Goal: Use online tool/utility: Utilize a website feature to perform a specific function

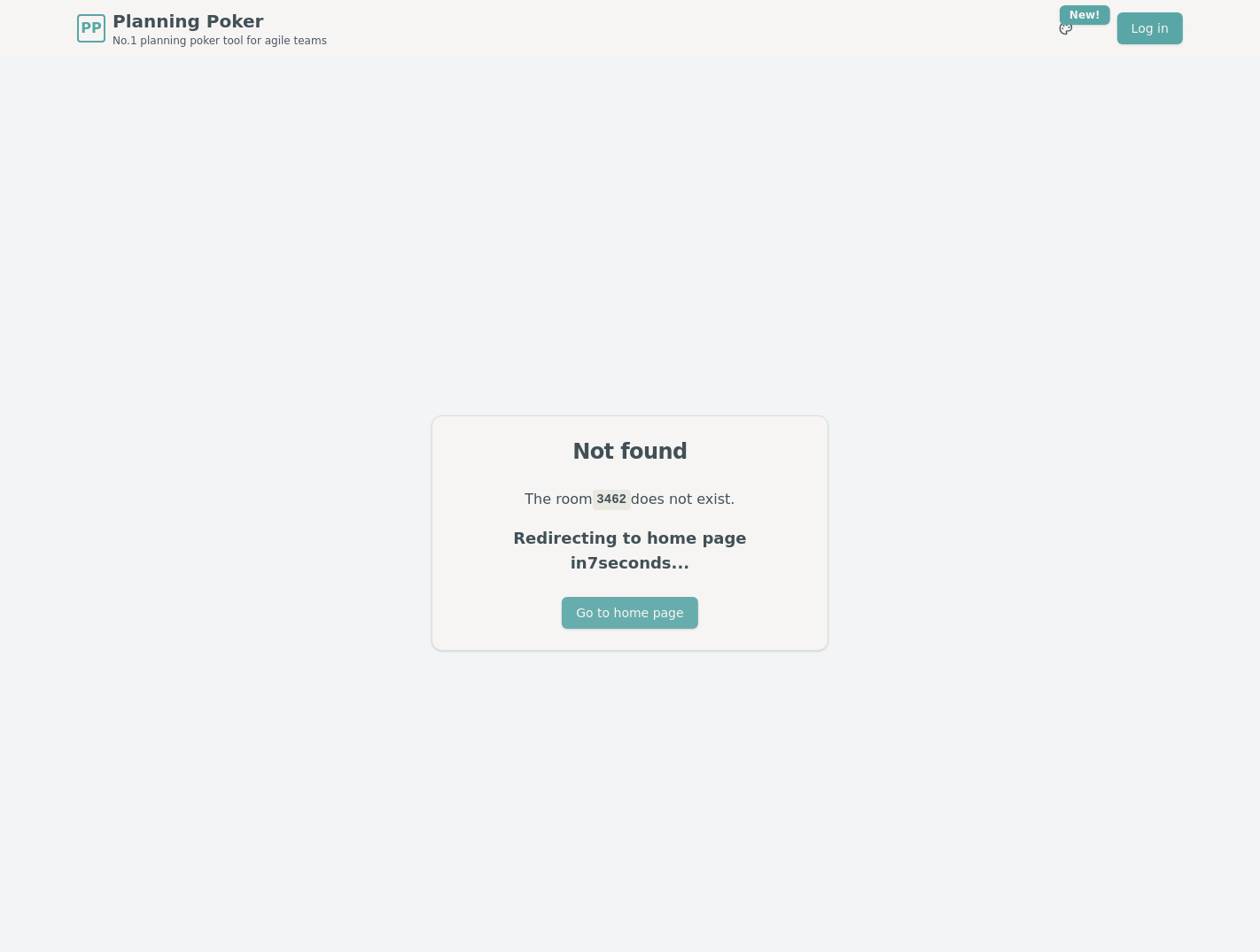
click at [616, 603] on button "Go to home page" at bounding box center [630, 613] width 136 height 32
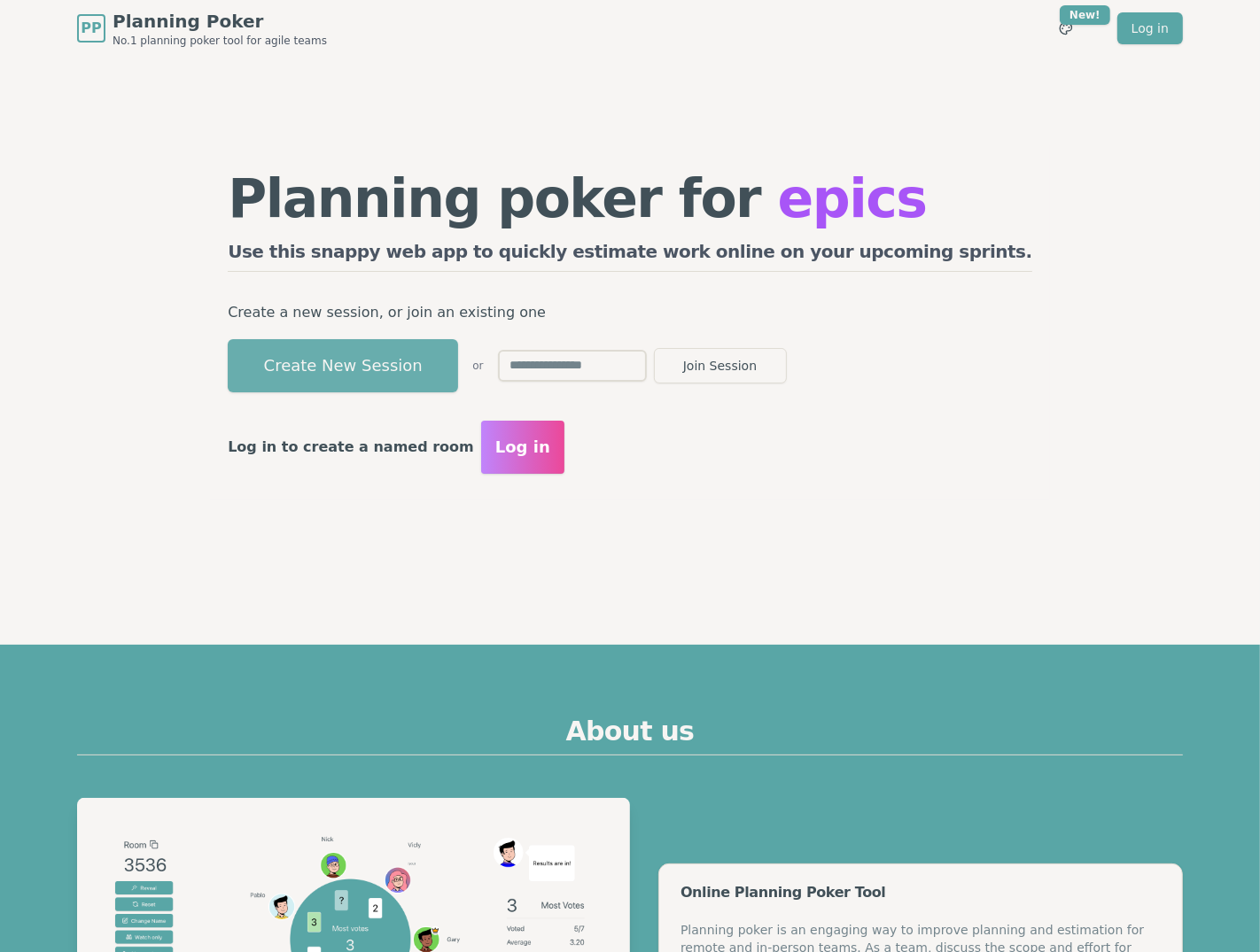
click at [434, 376] on button "Create New Session" at bounding box center [343, 366] width 231 height 53
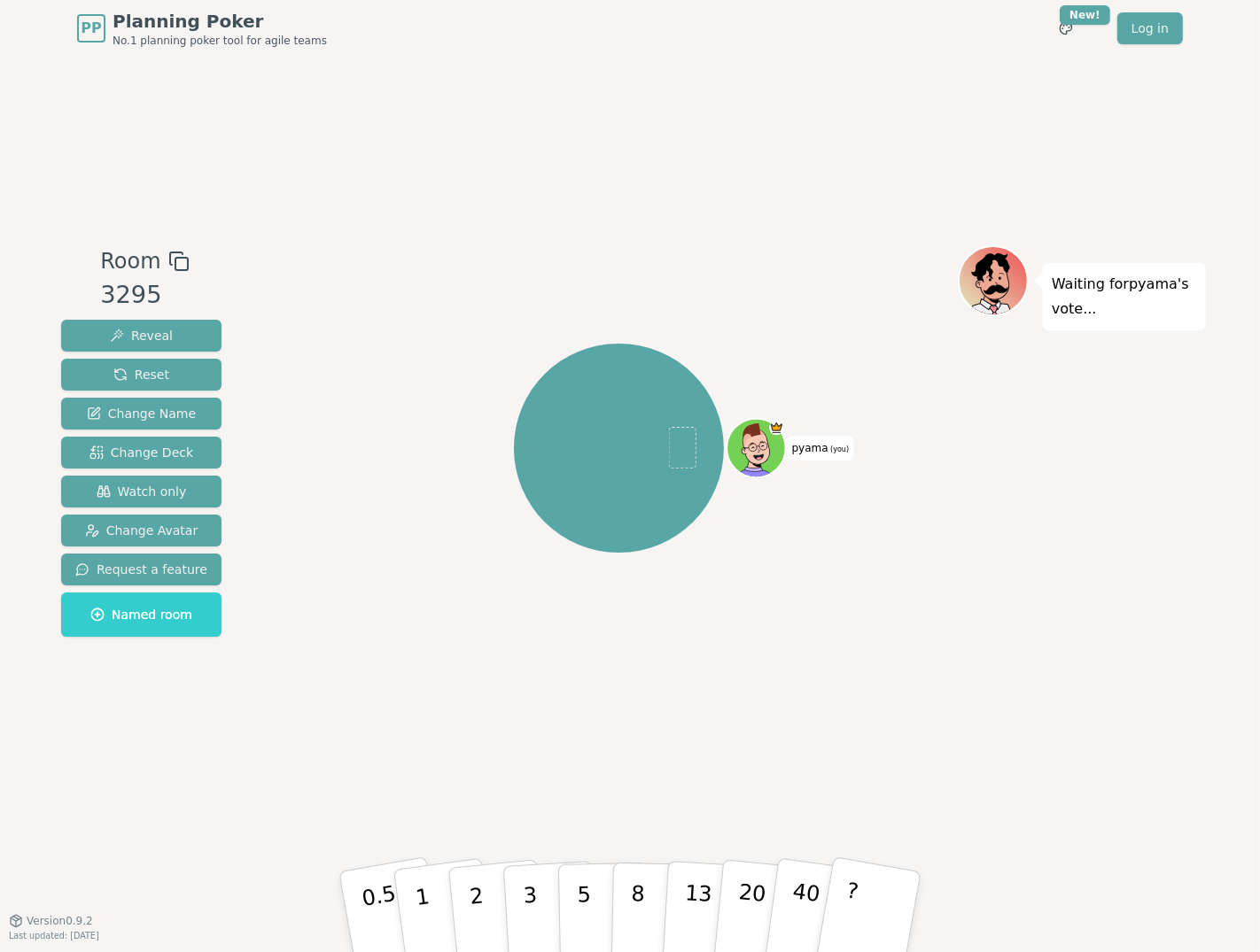
click at [176, 258] on rect at bounding box center [182, 264] width 13 height 13
click at [171, 265] on icon at bounding box center [178, 261] width 21 height 21
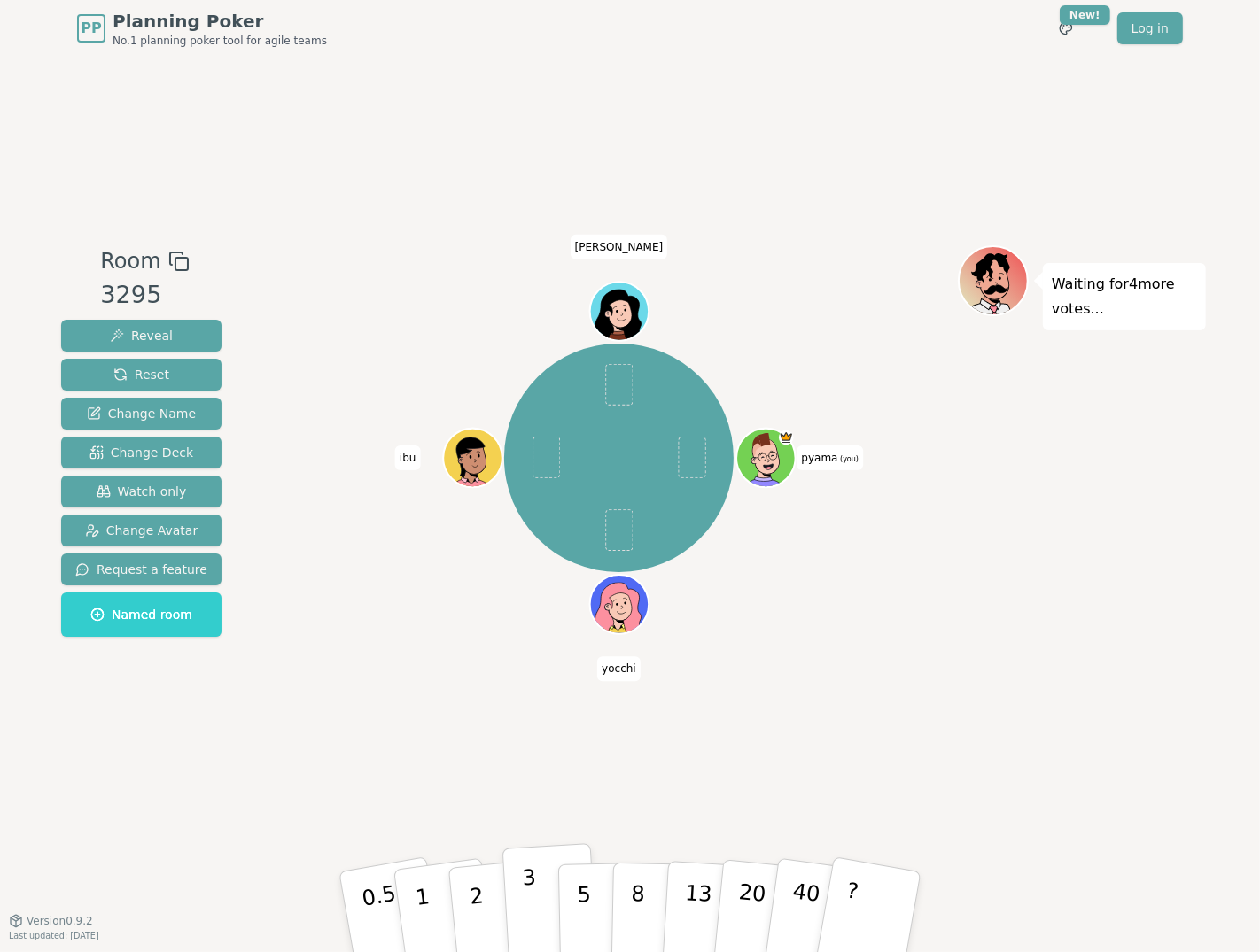
click at [531, 890] on p "3" at bounding box center [532, 913] width 20 height 97
click at [481, 898] on p "2" at bounding box center [478, 914] width 23 height 97
click at [599, 890] on button "5" at bounding box center [604, 912] width 91 height 135
click at [630, 925] on p "8" at bounding box center [637, 912] width 15 height 96
click at [702, 877] on p "13" at bounding box center [698, 912] width 33 height 98
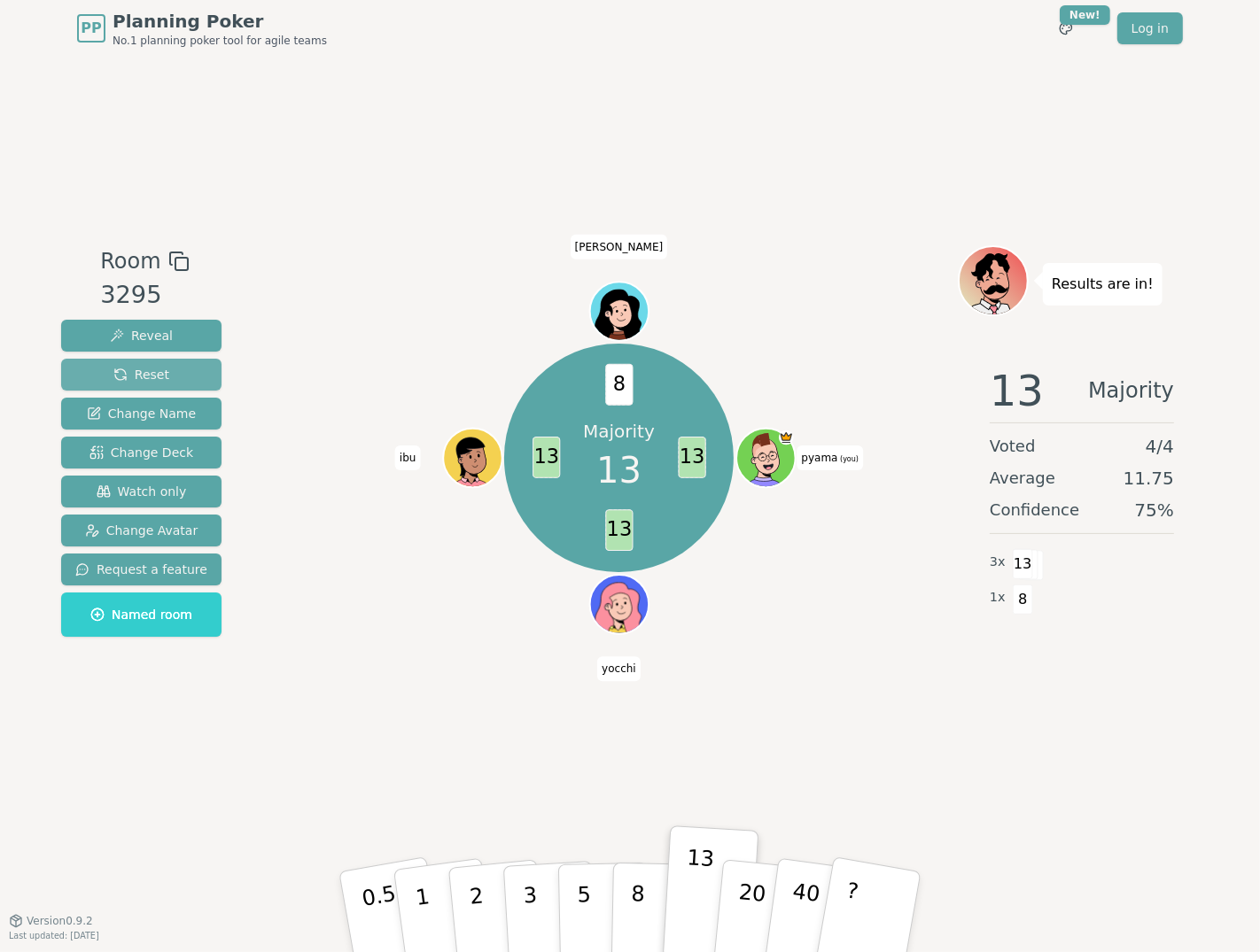
click at [125, 367] on span "Reset" at bounding box center [141, 375] width 56 height 18
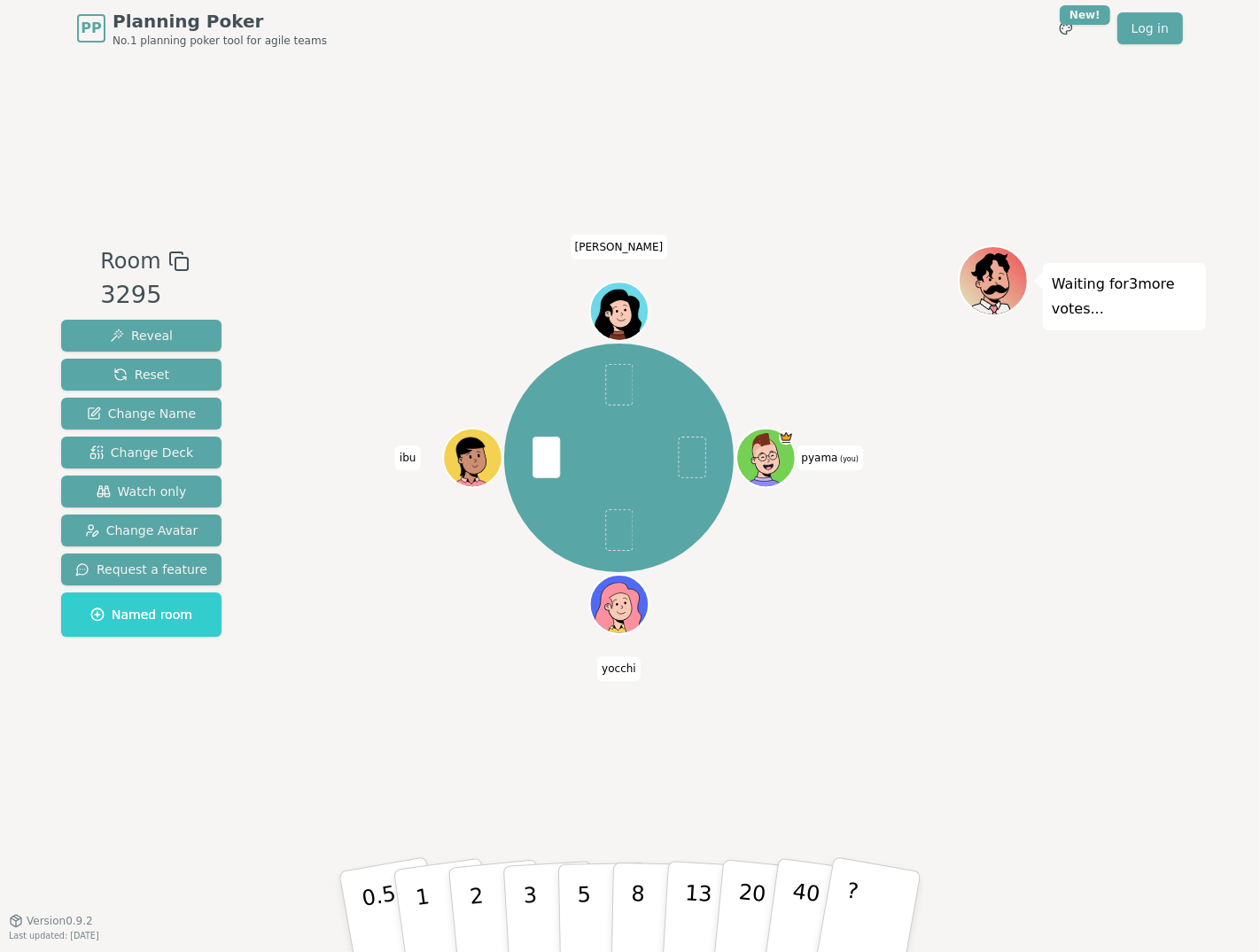
click at [826, 646] on div "pyama (you) [PERSON_NAME] ibu [PERSON_NAME]" at bounding box center [618, 489] width 678 height 487
click at [679, 879] on button "13" at bounding box center [710, 912] width 97 height 138
click at [650, 873] on button "8" at bounding box center [657, 912] width 91 height 135
